Goal: Task Accomplishment & Management: Manage account settings

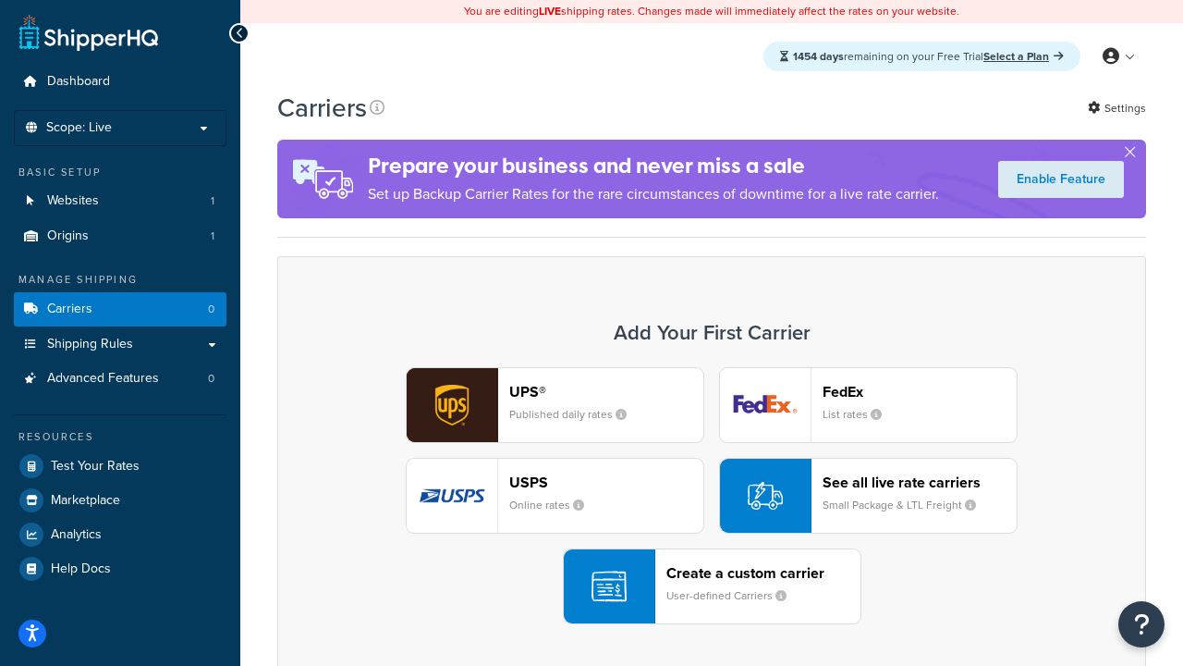
click at [712, 495] on div "UPS® Published daily rates FedEx List rates USPS Online rates See all live rate…" at bounding box center [712, 495] width 830 height 257
click at [920, 391] on header "FedEx" at bounding box center [920, 392] width 194 height 18
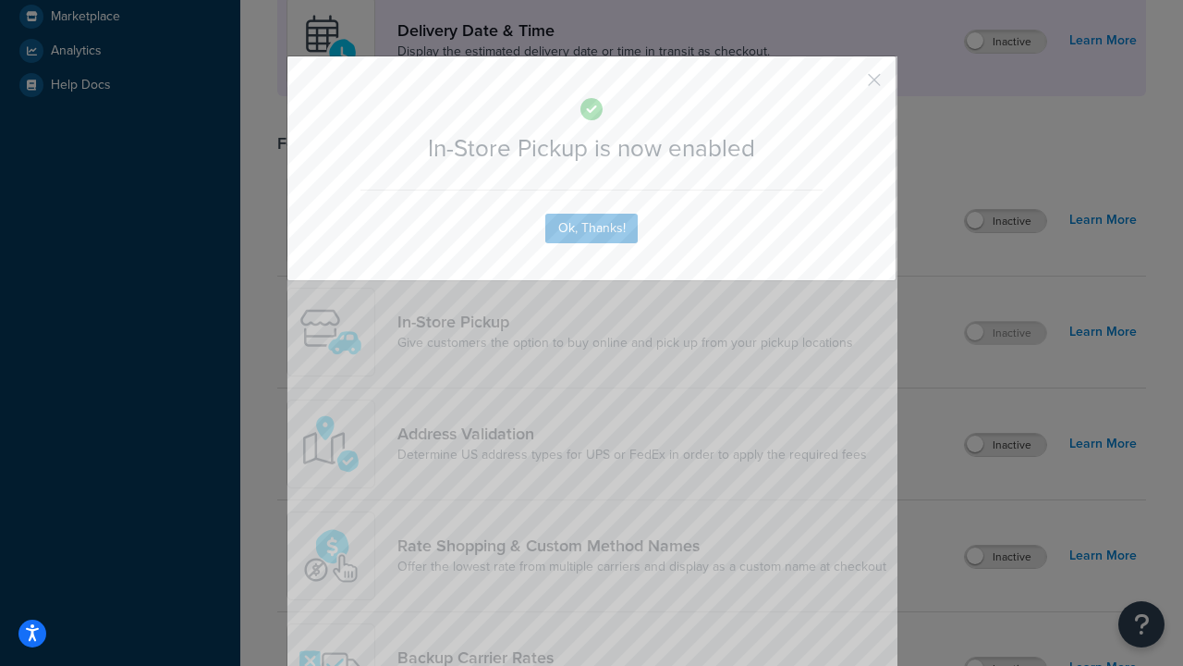
scroll to position [519, 0]
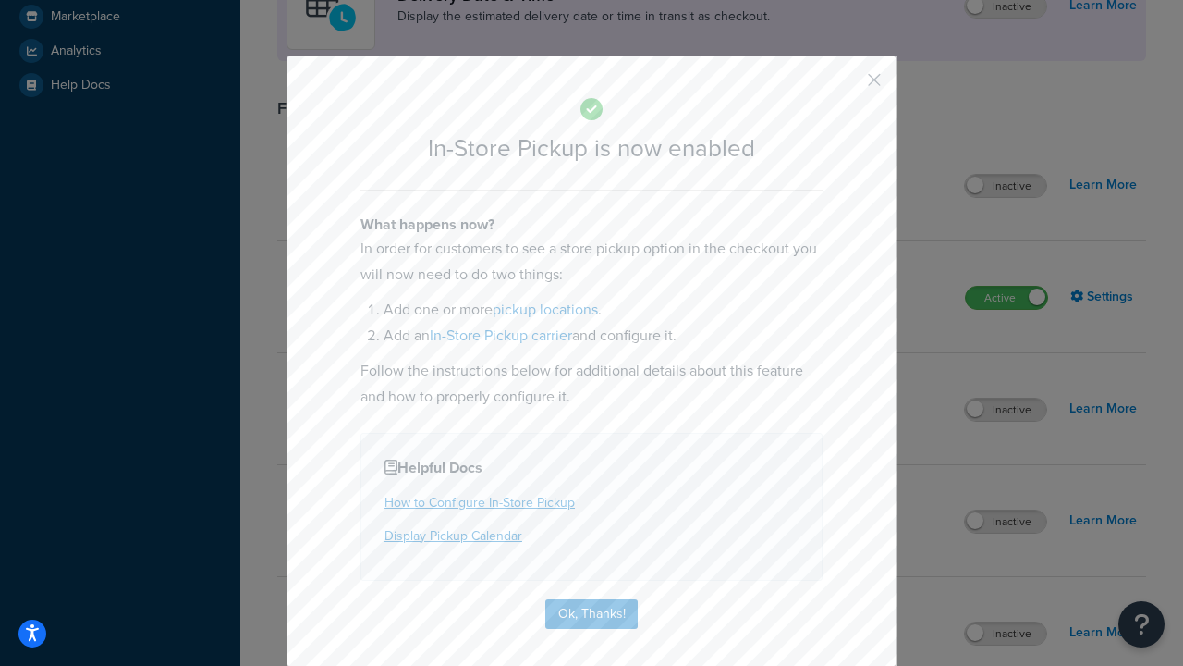
click at [847, 86] on button "button" at bounding box center [847, 86] width 5 height 5
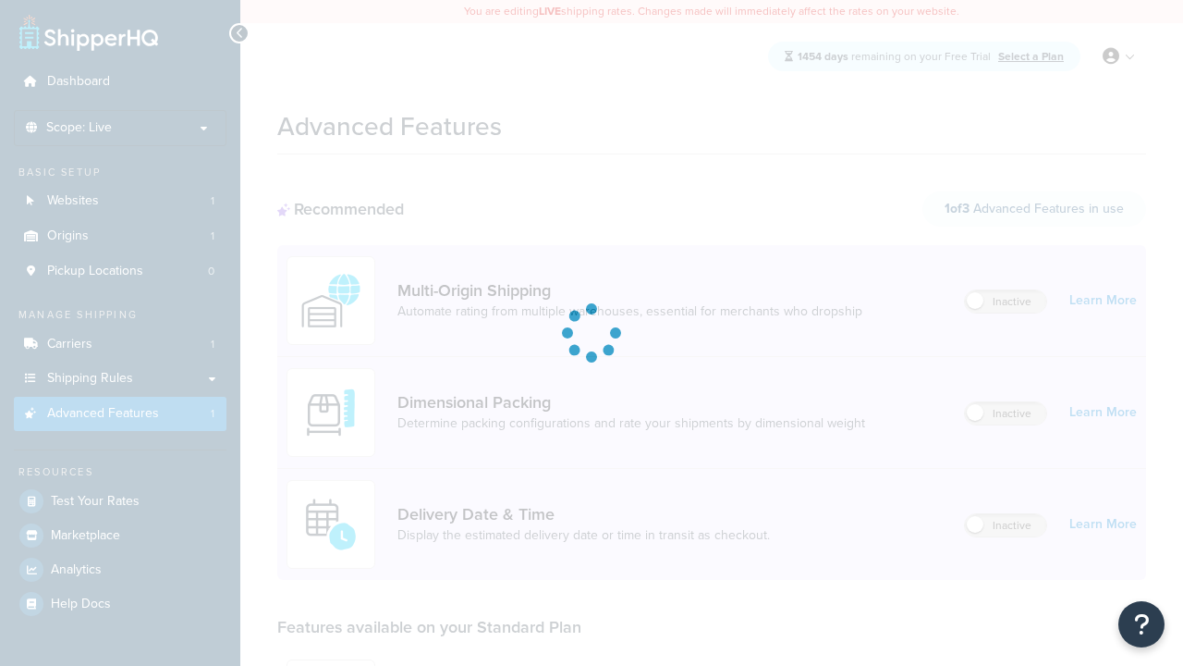
scroll to position [483, 0]
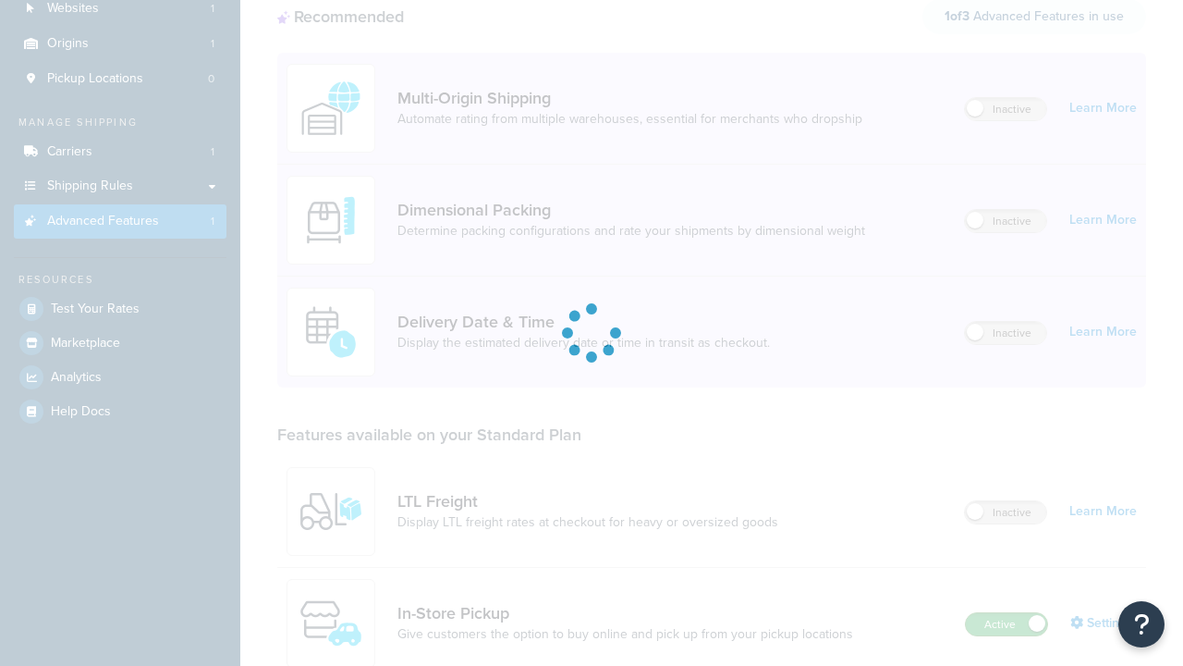
click at [1007, 613] on label "Active" at bounding box center [1006, 624] width 81 height 22
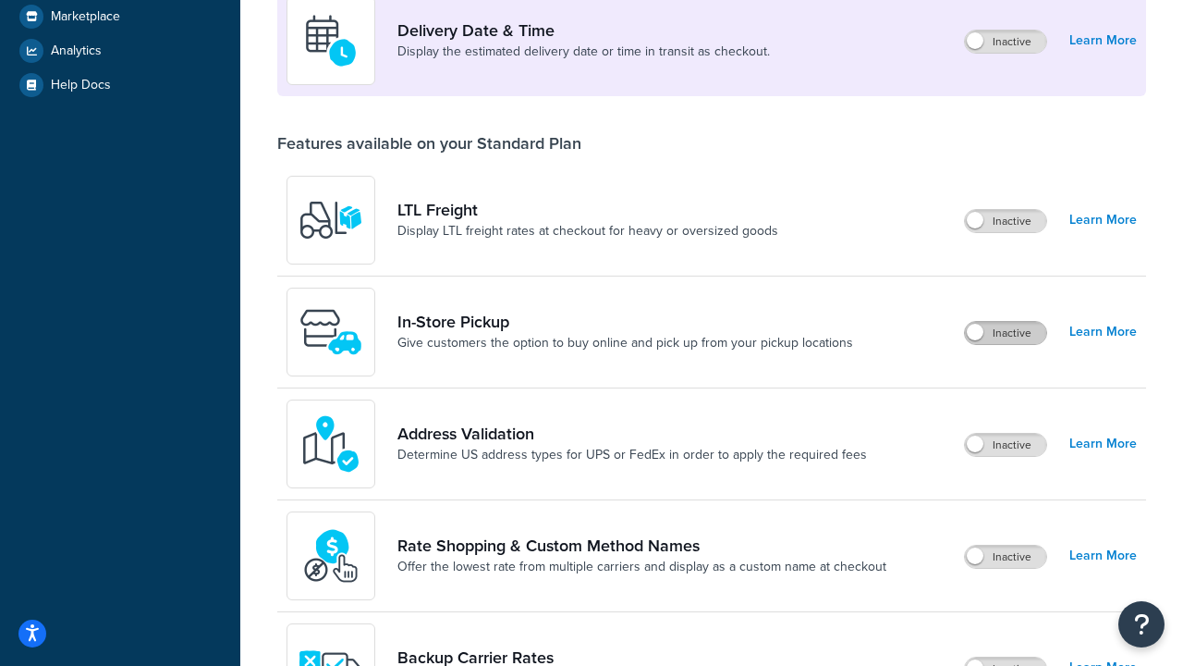
scroll to position [448, 0]
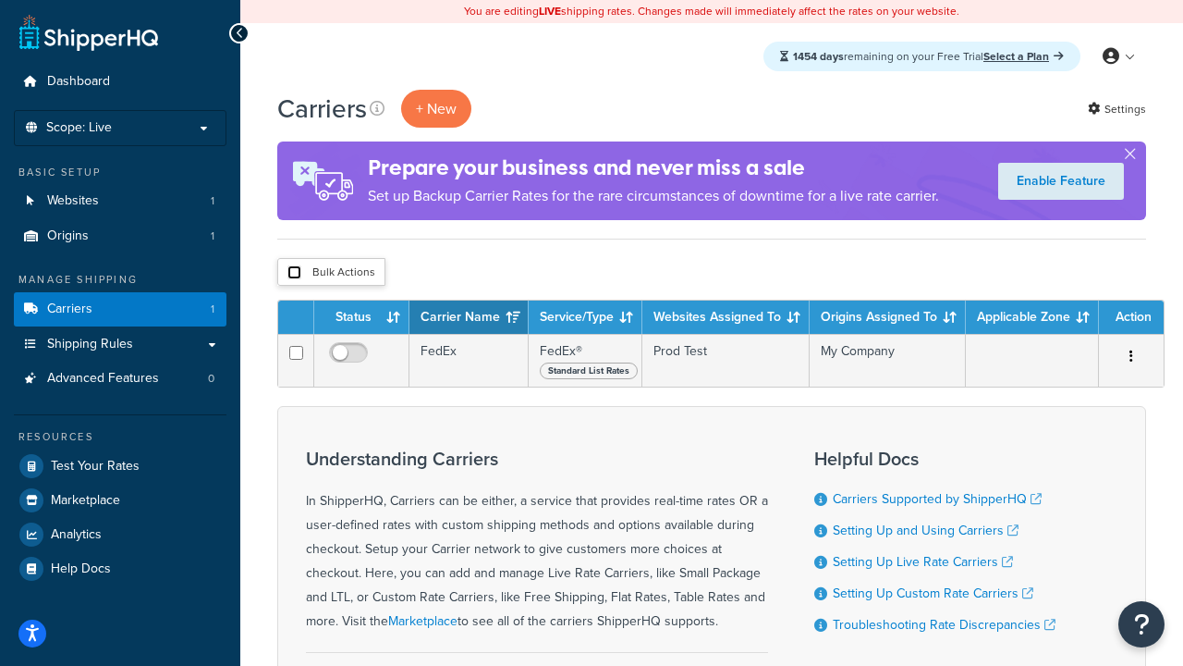
click at [294, 273] on input "checkbox" at bounding box center [294, 272] width 14 height 14
checkbox input "true"
click at [0, 0] on button "Delete" at bounding box center [0, 0] width 0 height 0
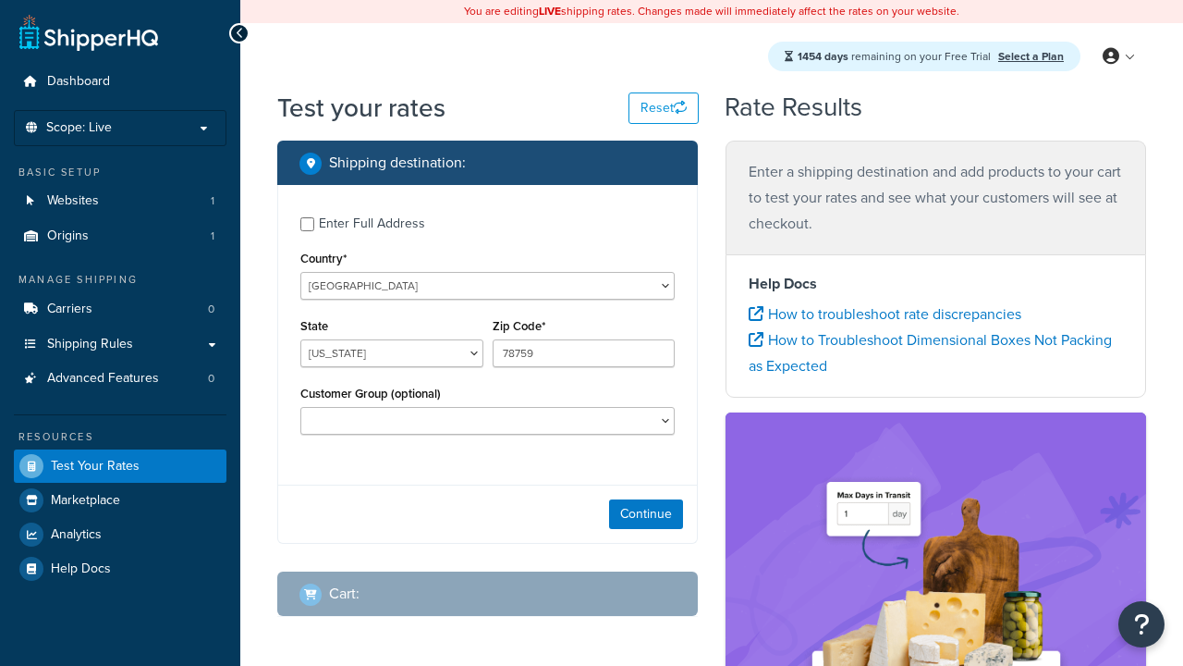
select select "[GEOGRAPHIC_DATA]"
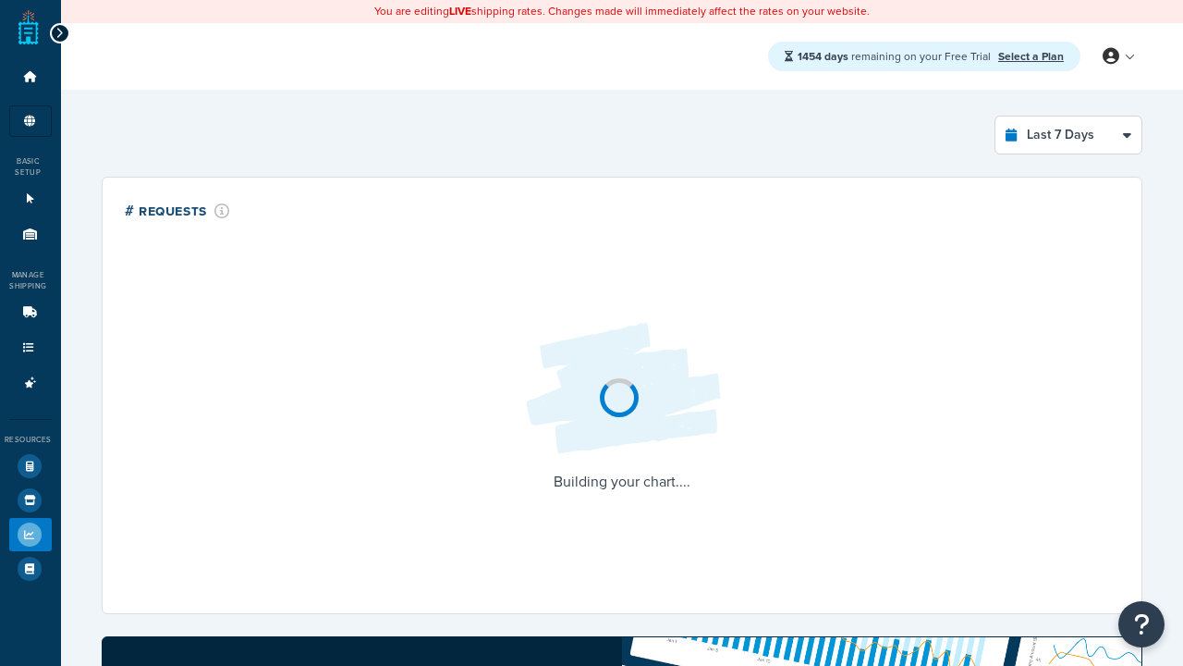
select select "last_7_days"
click at [59, 27] on icon at bounding box center [59, 33] width 8 height 13
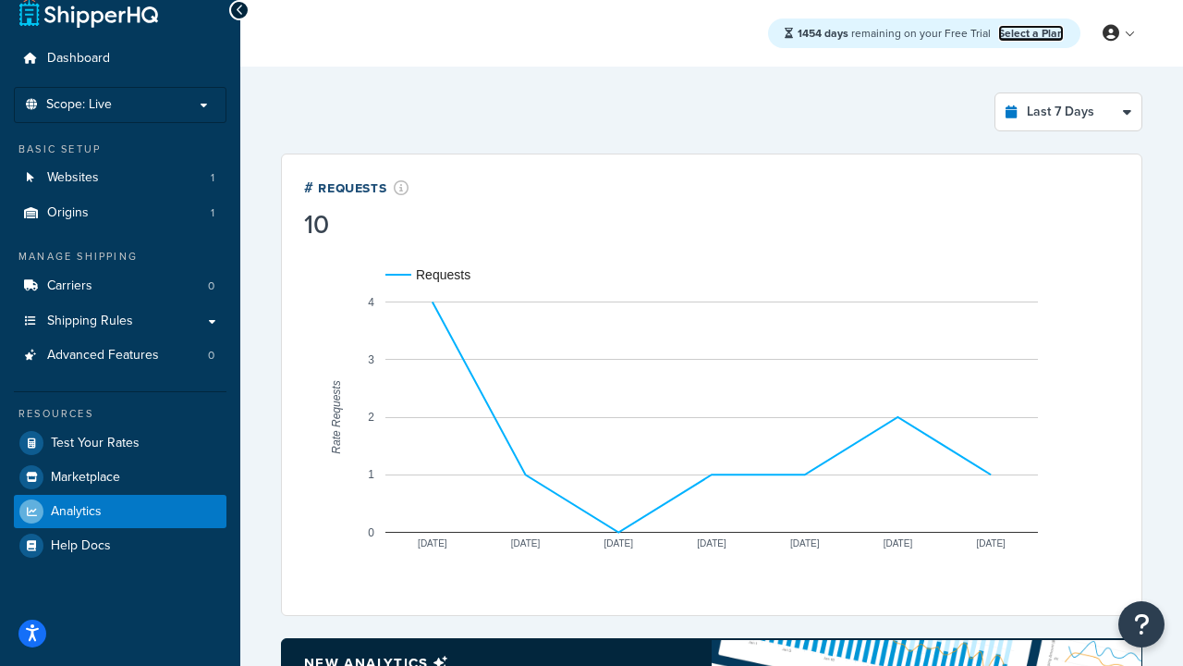
click at [1031, 32] on link "Select a Plan" at bounding box center [1031, 33] width 66 height 17
